Goal: Information Seeking & Learning: Learn about a topic

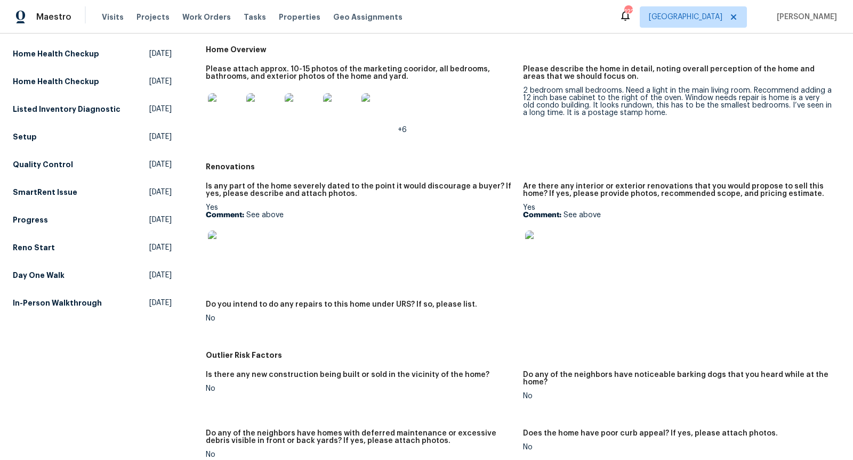
scroll to position [210, 0]
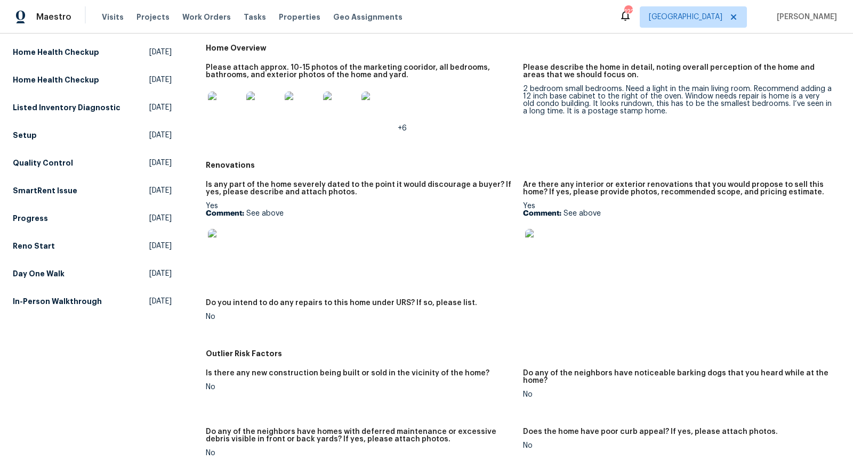
click at [229, 104] on img at bounding box center [225, 109] width 34 height 34
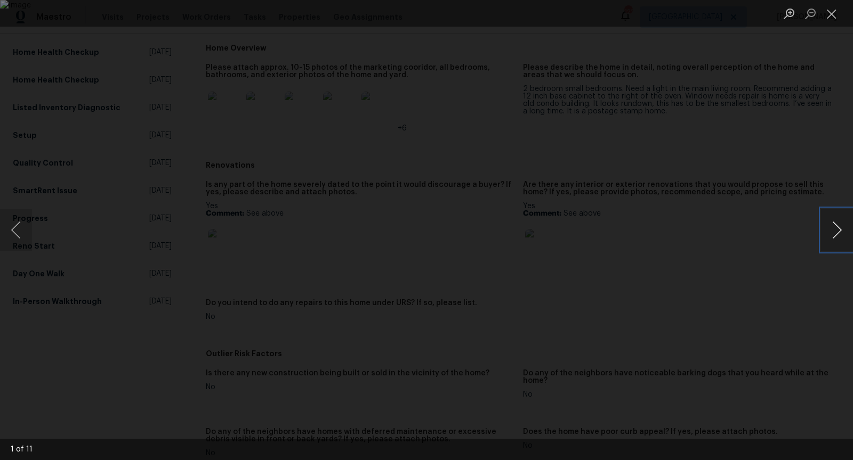
click at [830, 237] on button "Next image" at bounding box center [837, 230] width 32 height 43
click at [20, 231] on button "Previous image" at bounding box center [16, 230] width 32 height 43
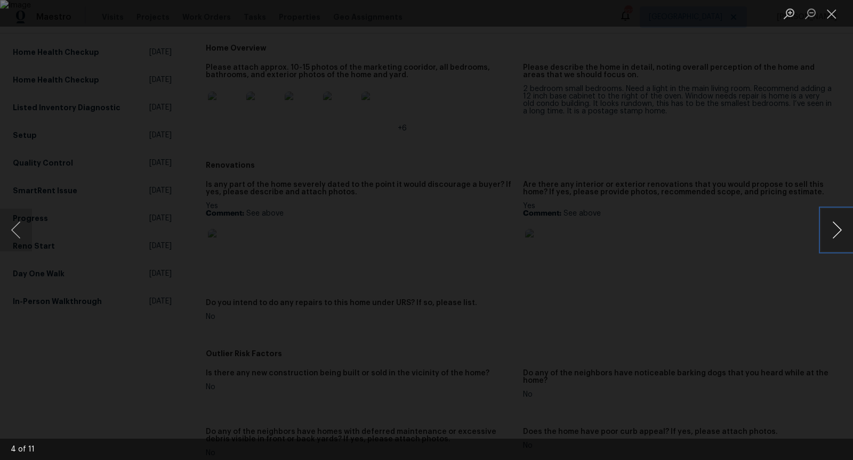
click at [835, 225] on button "Next image" at bounding box center [837, 230] width 32 height 43
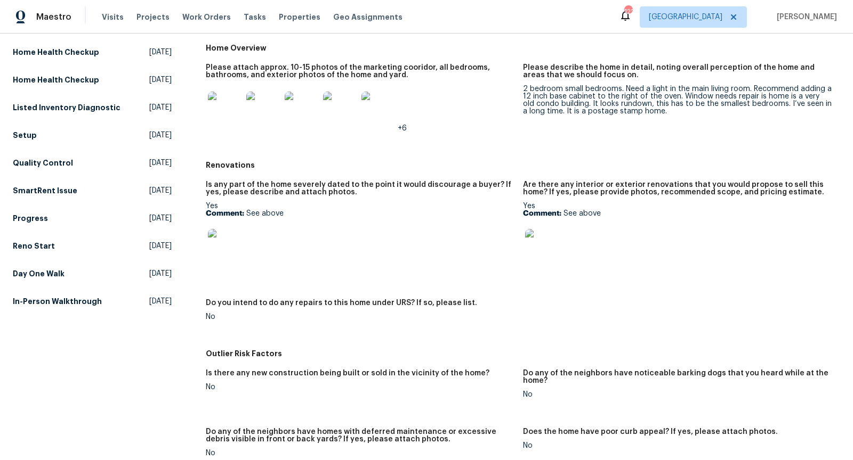
scroll to position [0, 0]
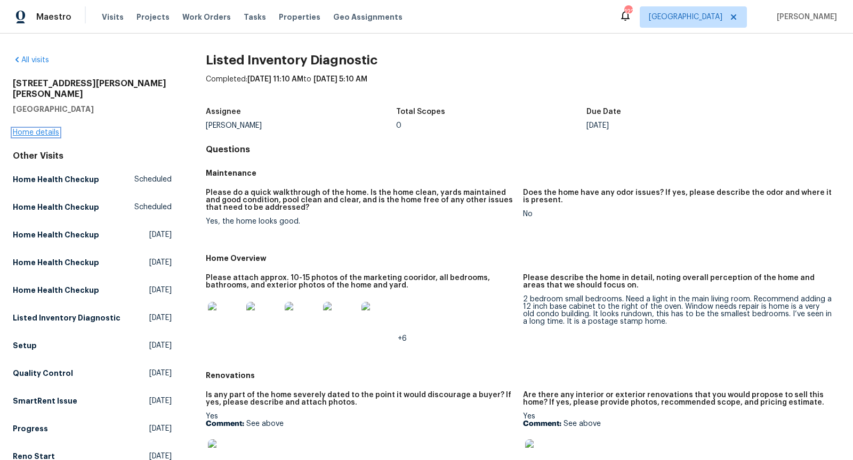
click at [52, 129] on link "Home details" at bounding box center [36, 132] width 46 height 7
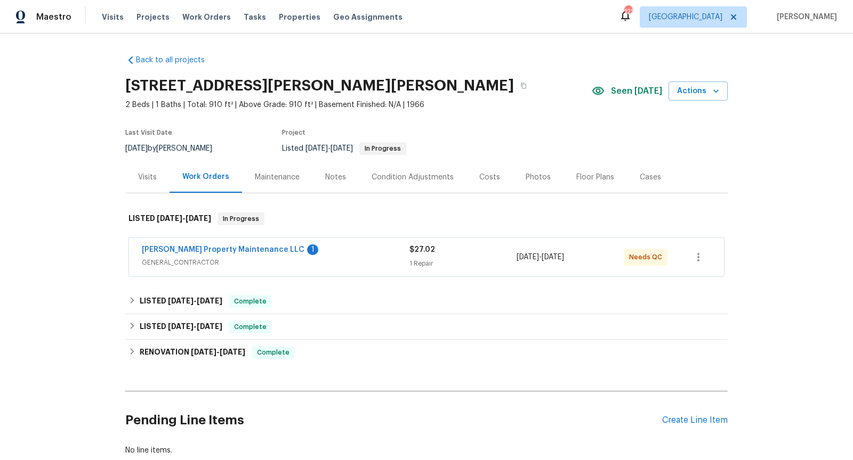
click at [147, 181] on div "Visits" at bounding box center [147, 177] width 19 height 11
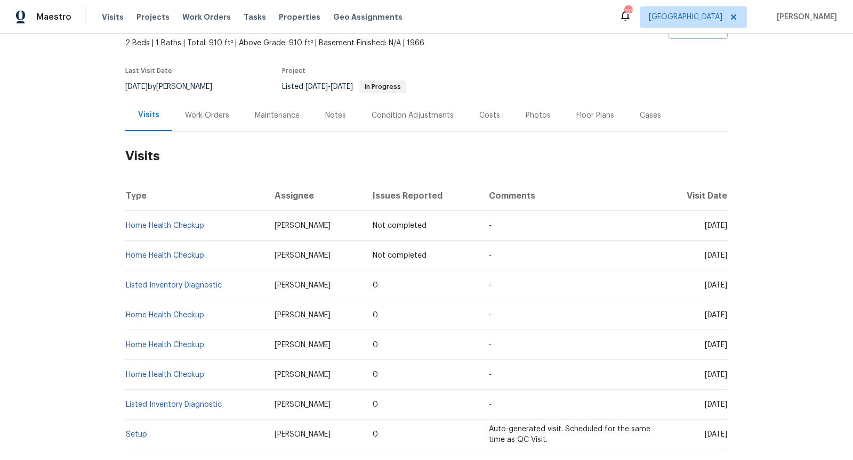
scroll to position [112, 0]
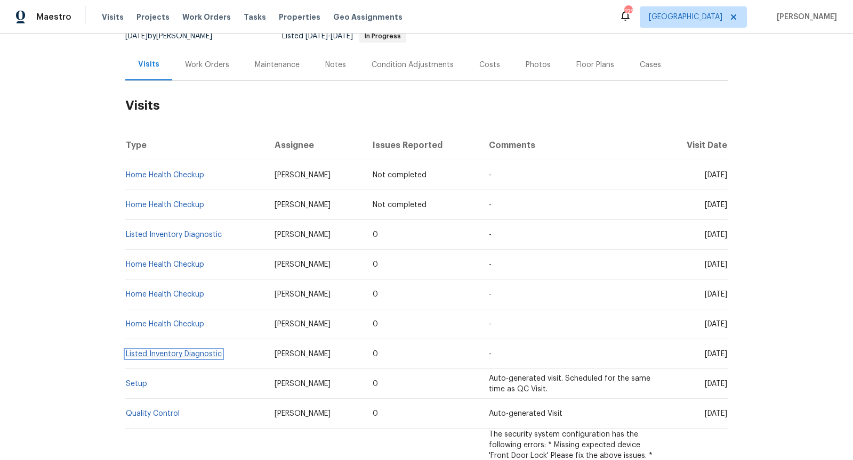
click at [212, 353] on link "Listed Inventory Diagnostic" at bounding box center [174, 354] width 96 height 7
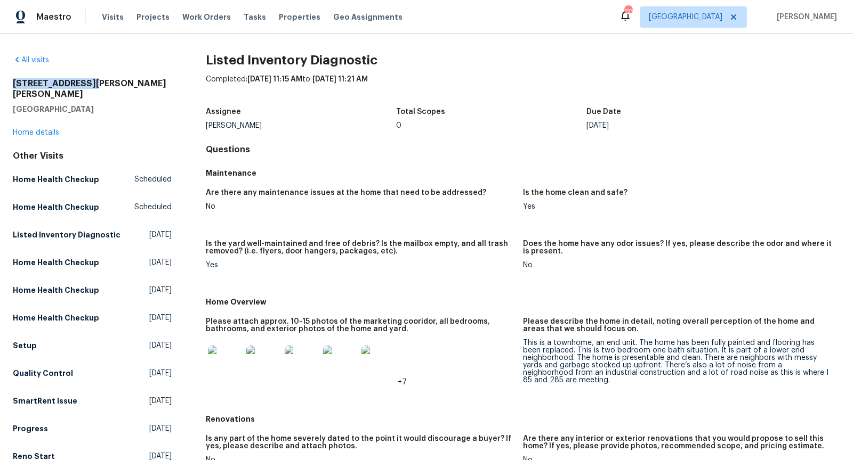
drag, startPoint x: 92, startPoint y: 83, endPoint x: 8, endPoint y: 87, distance: 84.3
click at [8, 87] on div "All visits 3541 Old Chamblee Tucker Rd Apt G Atlanta, GA 30340 Home details Oth…" at bounding box center [426, 247] width 853 height 427
copy h2 "3541 Old Chamblee"
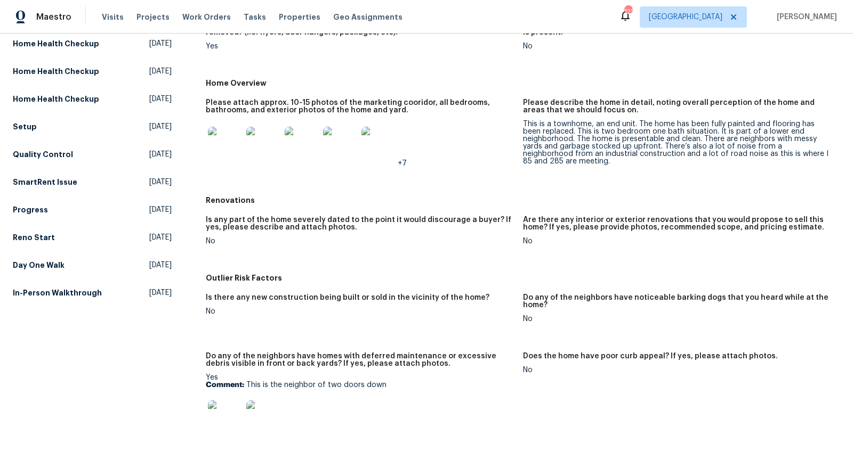
scroll to position [225, 0]
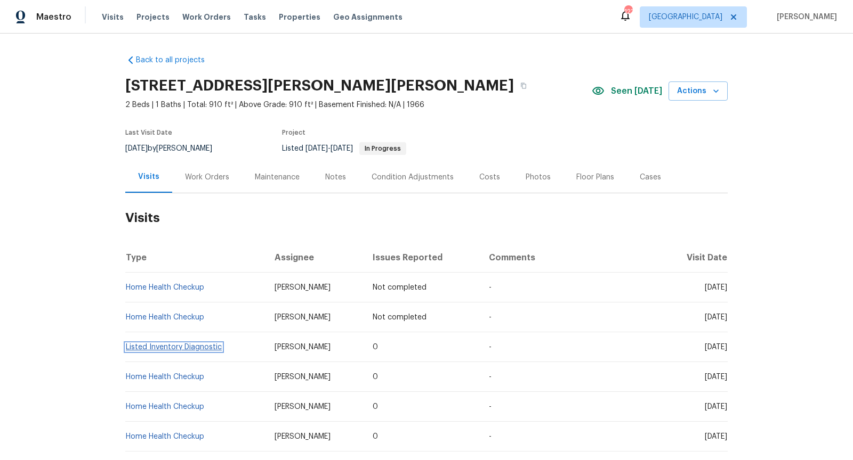
click at [205, 345] on link "Listed Inventory Diagnostic" at bounding box center [174, 347] width 96 height 7
